Goal: Task Accomplishment & Management: Complete application form

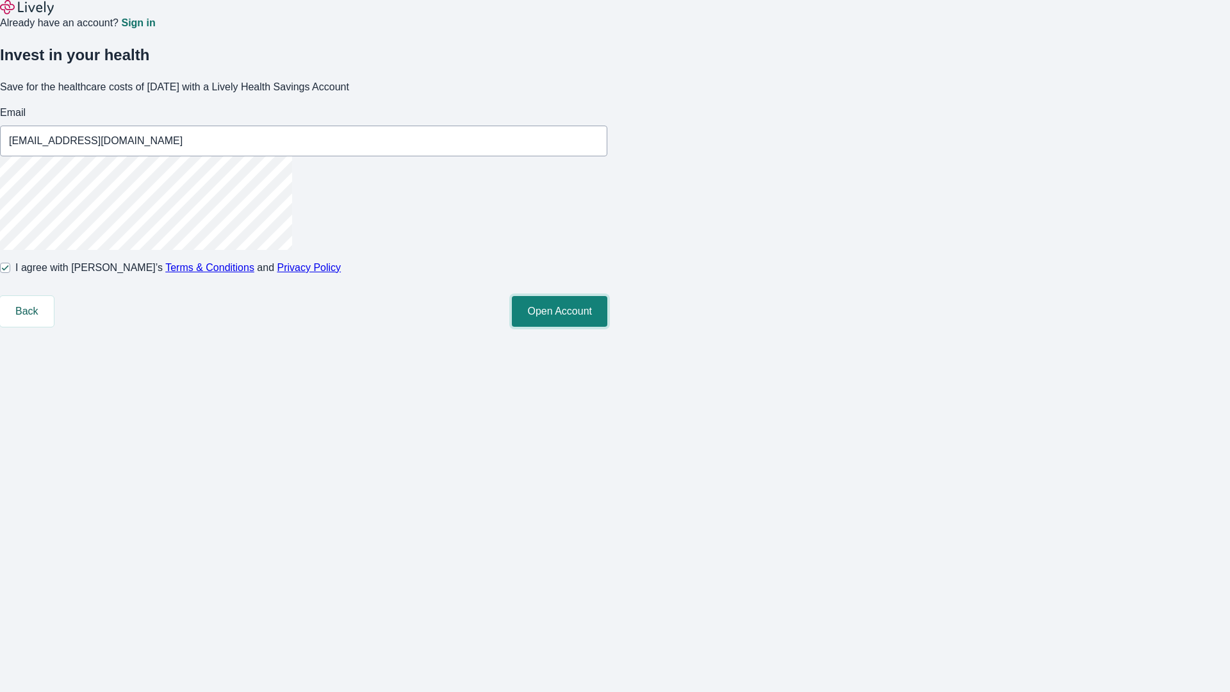
click at [607, 327] on button "Open Account" at bounding box center [559, 311] width 95 height 31
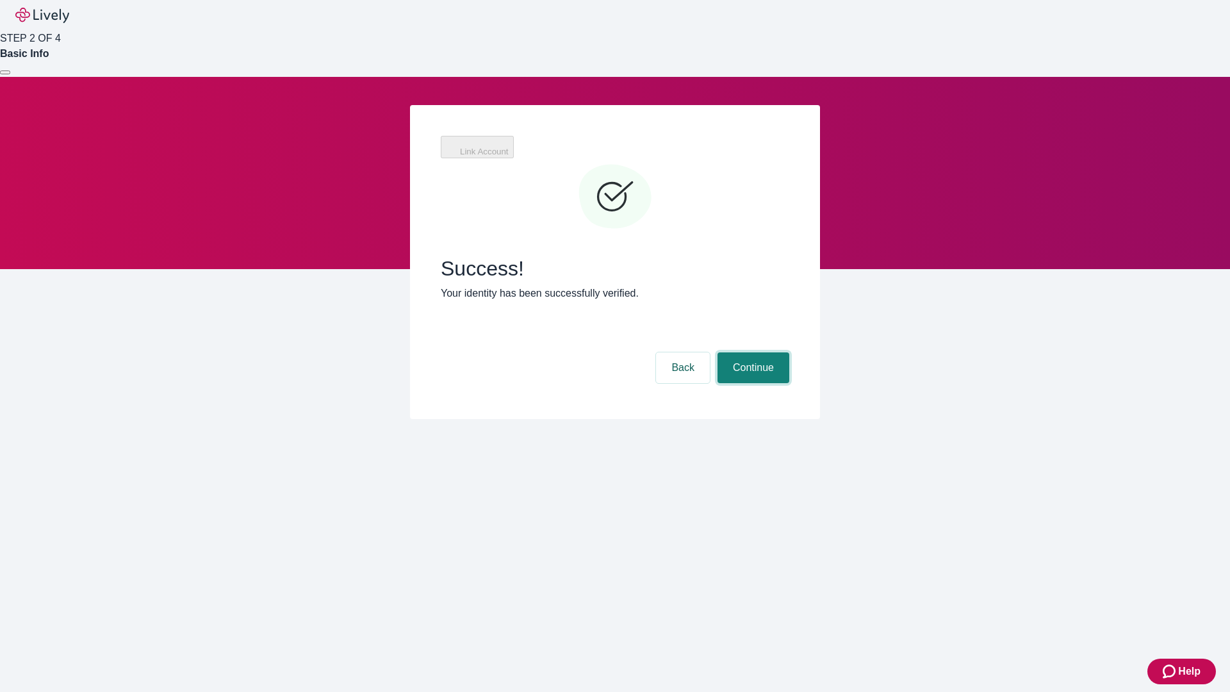
click at [751, 352] on button "Continue" at bounding box center [753, 367] width 72 height 31
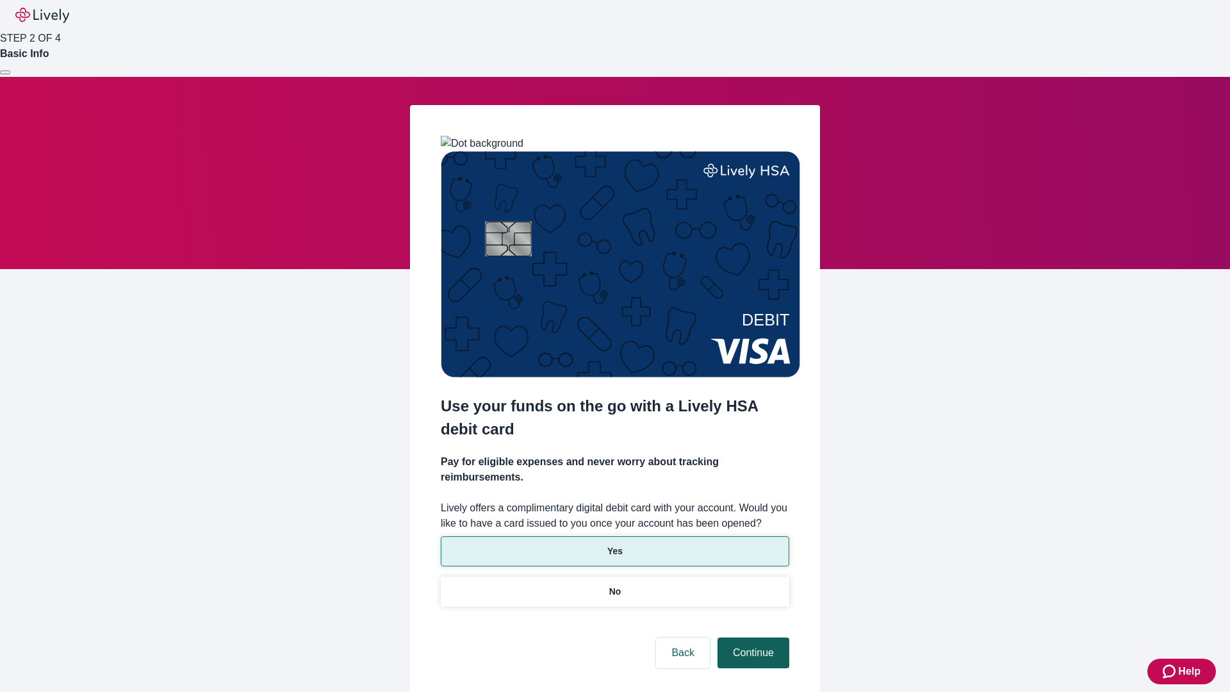
click at [614, 585] on p "No" at bounding box center [615, 591] width 12 height 13
click at [751, 637] on button "Continue" at bounding box center [753, 652] width 72 height 31
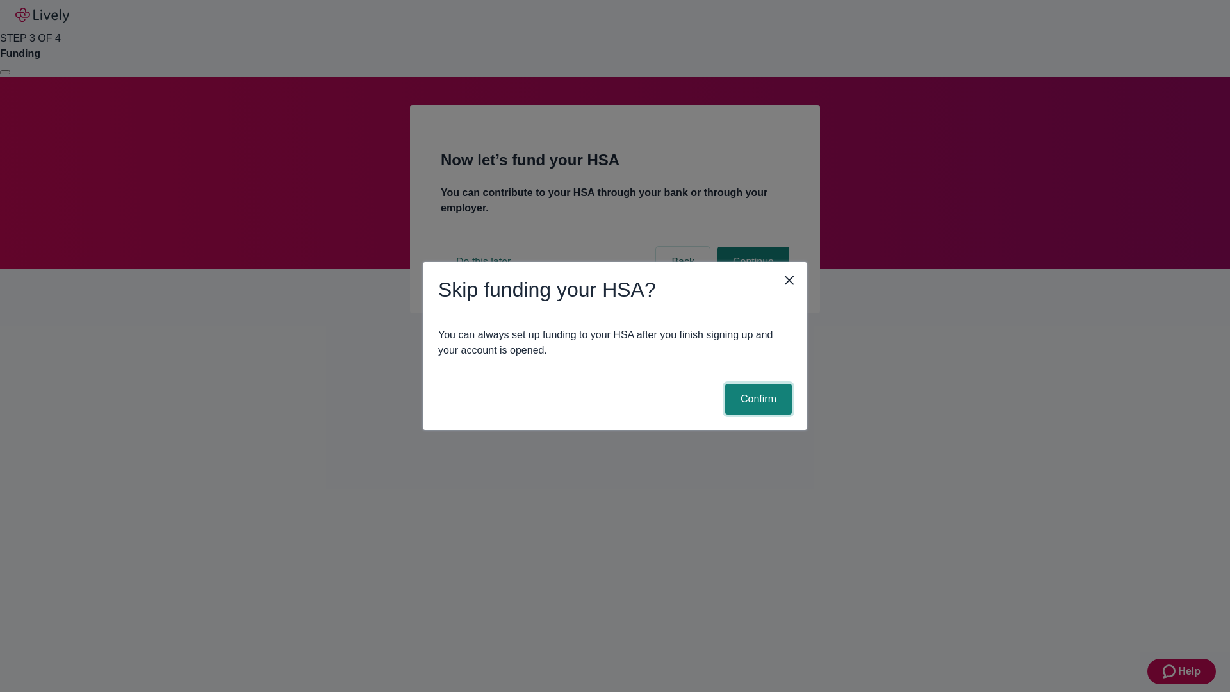
click at [756, 399] on button "Confirm" at bounding box center [758, 399] width 67 height 31
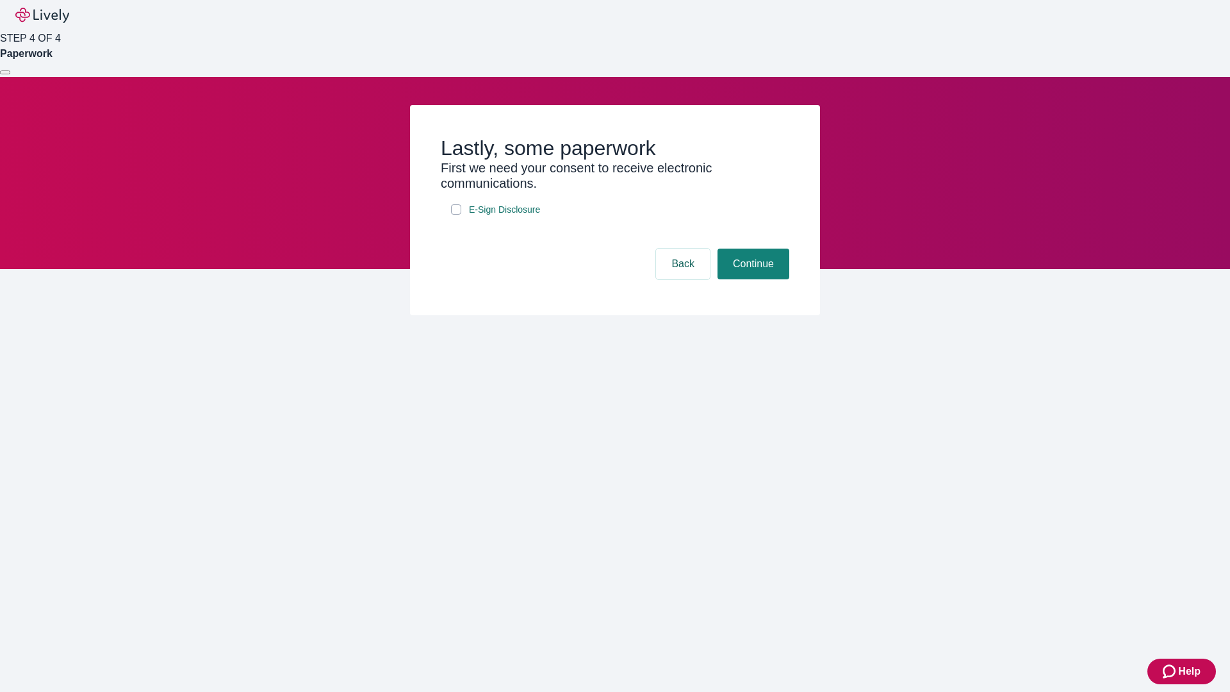
click at [456, 215] on input "E-Sign Disclosure" at bounding box center [456, 209] width 10 height 10
checkbox input "true"
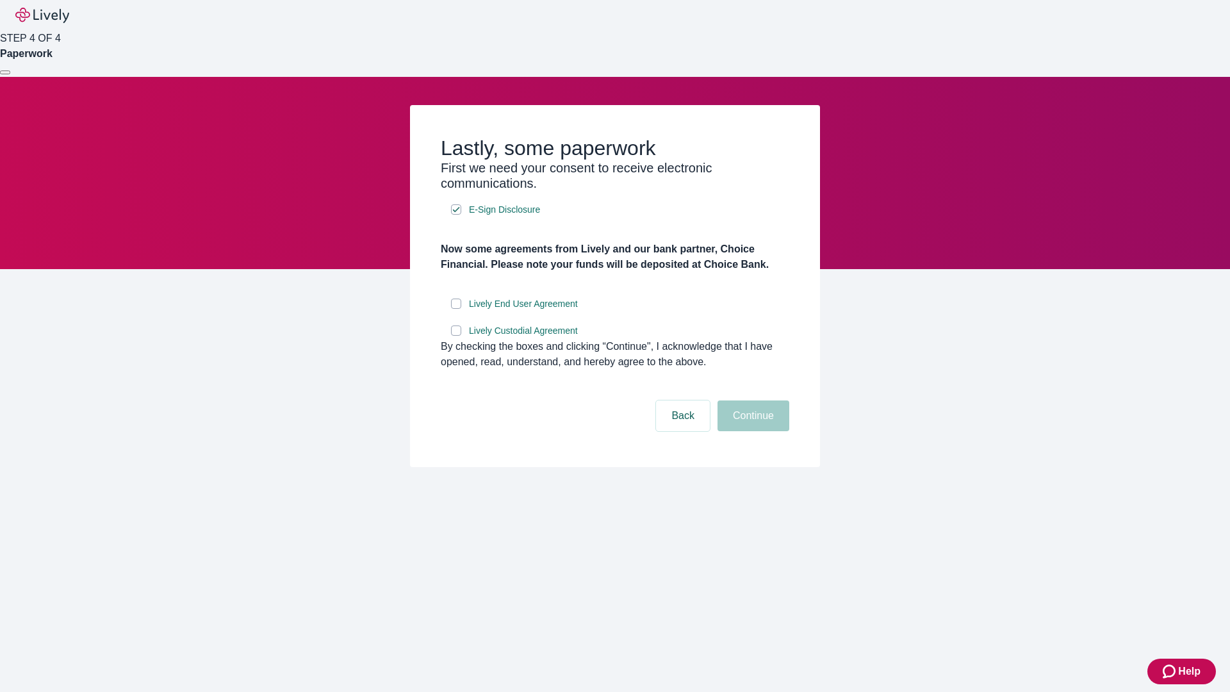
click at [456, 309] on input "Lively End User Agreement" at bounding box center [456, 303] width 10 height 10
checkbox input "true"
click at [456, 336] on input "Lively Custodial Agreement" at bounding box center [456, 330] width 10 height 10
checkbox input "true"
click at [751, 431] on button "Continue" at bounding box center [753, 415] width 72 height 31
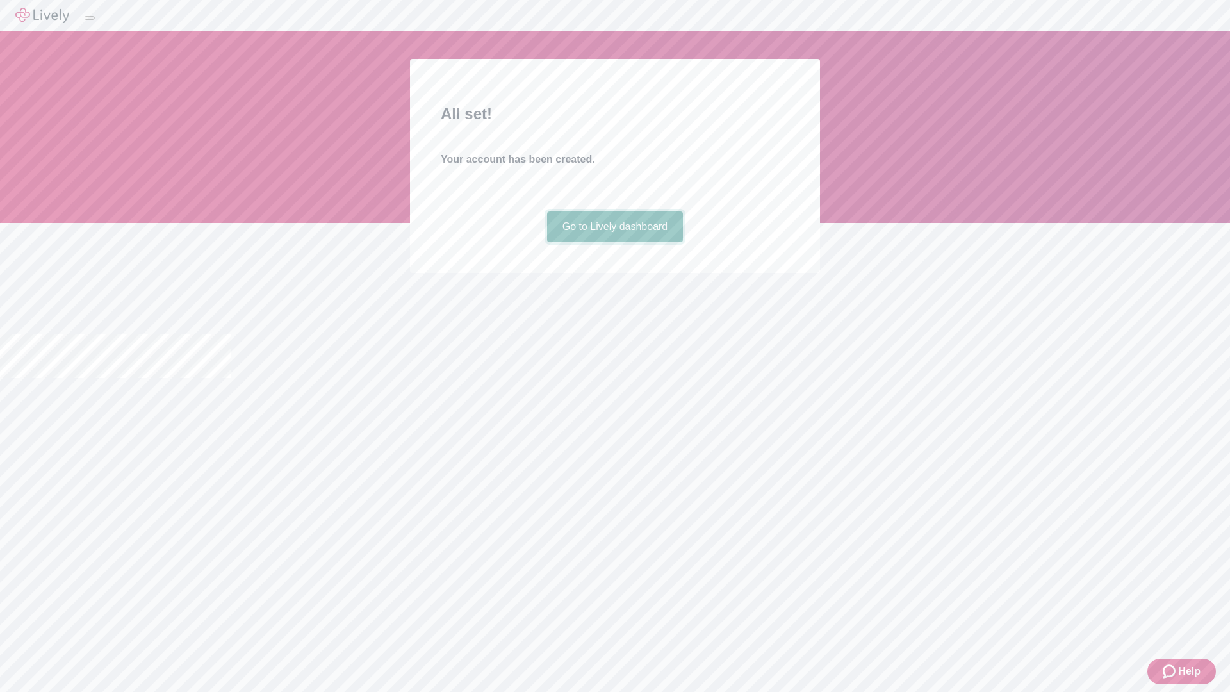
click at [614, 242] on link "Go to Lively dashboard" at bounding box center [615, 226] width 136 height 31
